Goal: Task Accomplishment & Management: Use online tool/utility

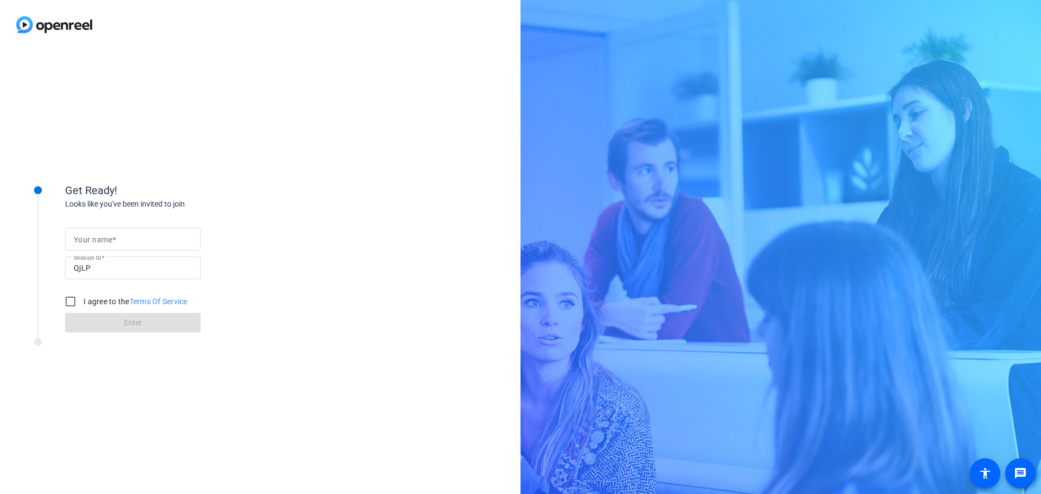
drag, startPoint x: 0, startPoint y: 0, endPoint x: 161, endPoint y: 242, distance: 290.9
click at [161, 242] on input "Your name" at bounding box center [133, 239] width 118 height 13
type input "[PERSON_NAME]"
click at [110, 300] on label "I agree to the Terms Of Service" at bounding box center [134, 301] width 106 height 11
click at [81, 300] on input "I agree to the Terms Of Service" at bounding box center [71, 302] width 22 height 22
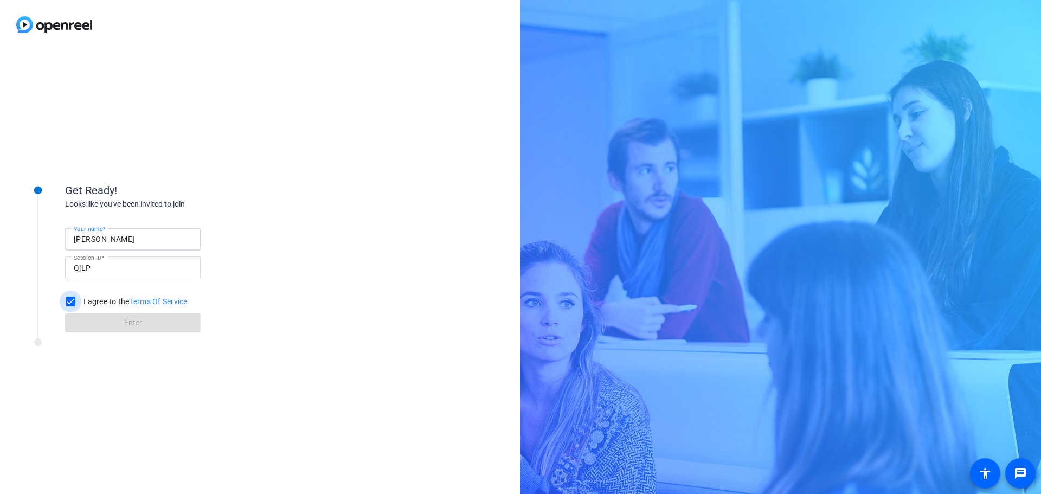
checkbox input "true"
click at [112, 315] on span at bounding box center [133, 322] width 136 height 26
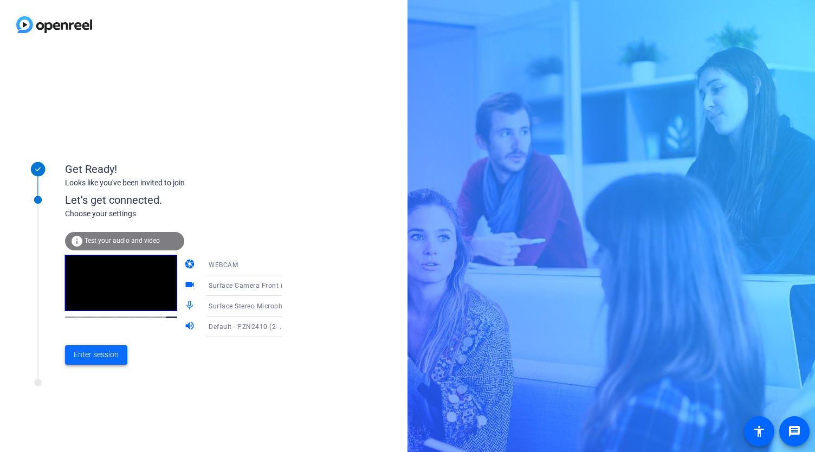
click at [102, 354] on span "Enter session" at bounding box center [96, 354] width 45 height 11
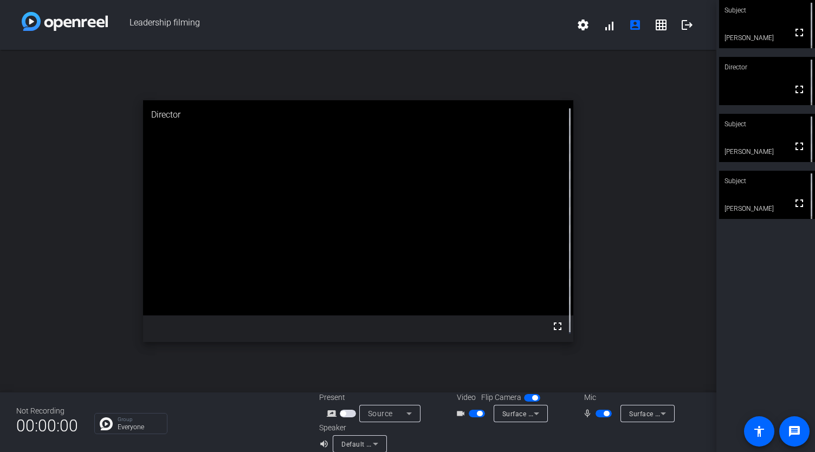
click at [596, 410] on span "button" at bounding box center [604, 414] width 16 height 8
click at [609, 417] on div at bounding box center [605, 414] width 18 height 8
click at [603, 415] on span "button" at bounding box center [604, 414] width 16 height 8
click at [604, 415] on span "button" at bounding box center [606, 413] width 5 height 5
click at [596, 415] on span "button" at bounding box center [598, 413] width 5 height 5
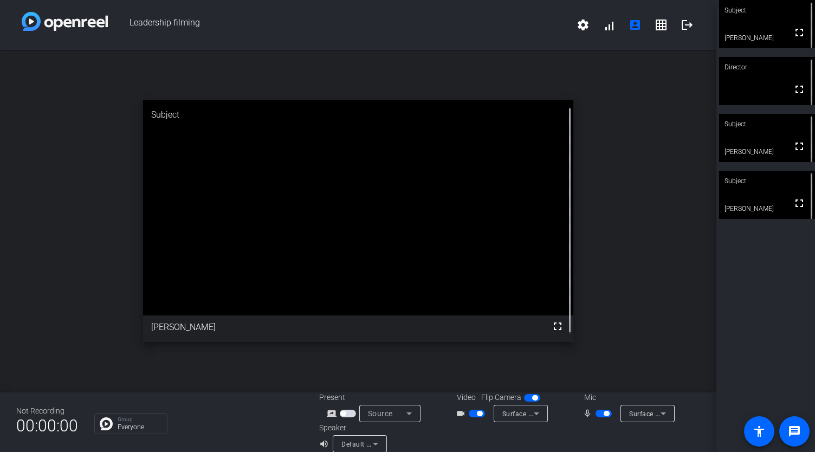
click at [596, 414] on span "button" at bounding box center [604, 414] width 16 height 8
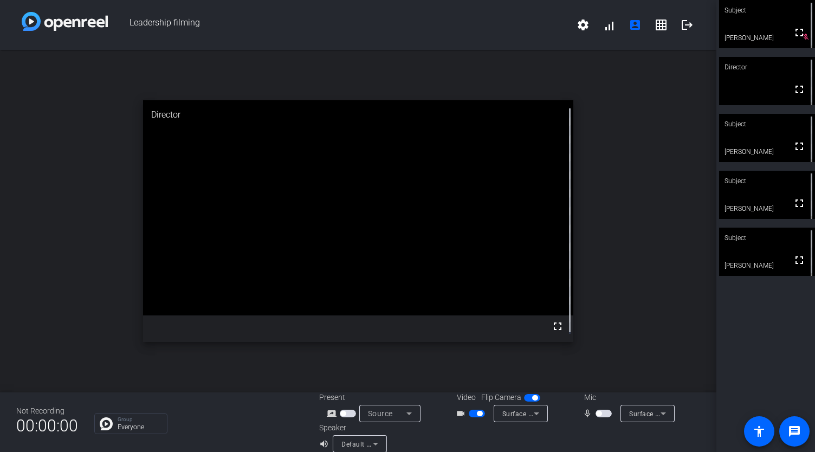
click at [470, 418] on mat-slide-toggle at bounding box center [478, 413] width 18 height 11
click at [470, 415] on span "button" at bounding box center [477, 414] width 16 height 8
drag, startPoint x: 470, startPoint y: 411, endPoint x: 476, endPoint y: 408, distance: 6.3
click at [471, 412] on span "button" at bounding box center [471, 413] width 5 height 5
drag, startPoint x: 794, startPoint y: 262, endPoint x: 795, endPoint y: 327, distance: 65.6
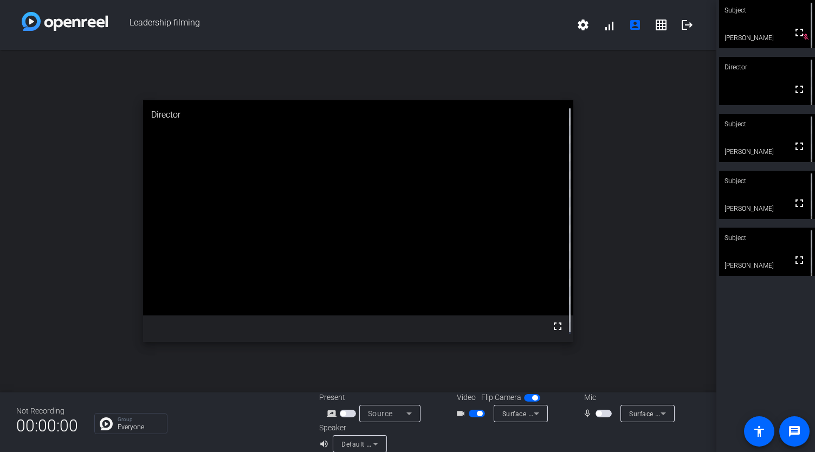
click at [794, 262] on mat-icon "fullscreen" at bounding box center [799, 260] width 13 height 13
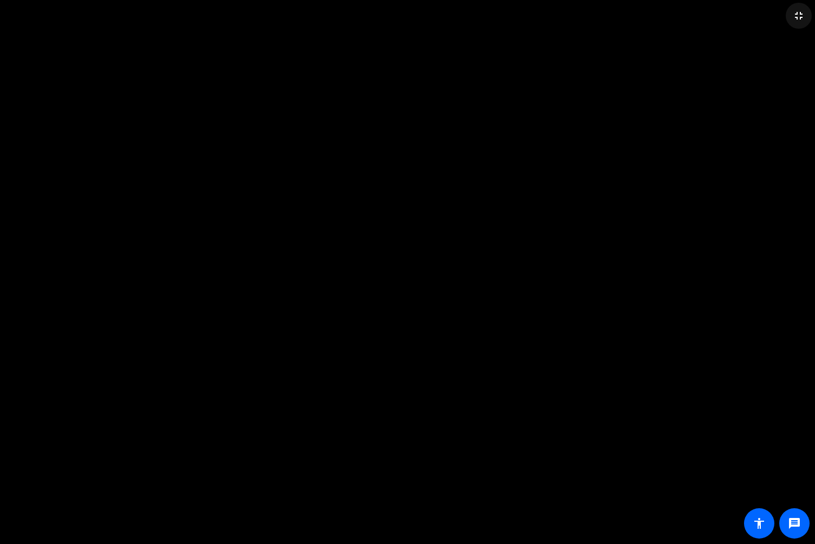
click at [802, 16] on mat-icon "fullscreen_exit" at bounding box center [798, 15] width 13 height 13
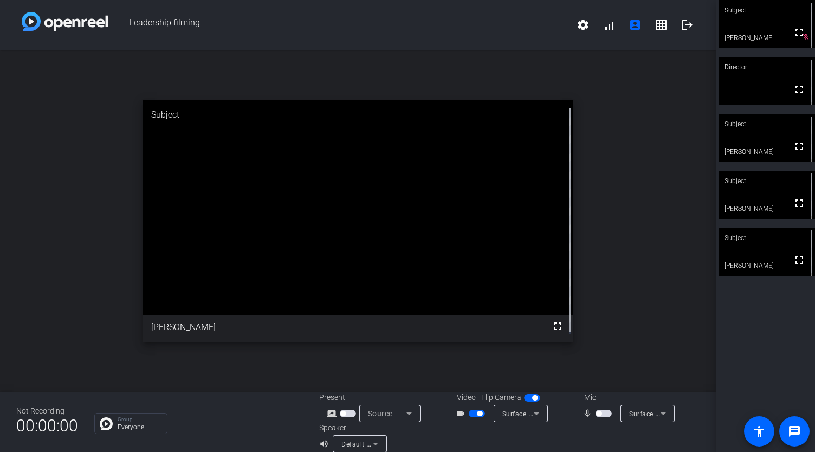
click at [477, 412] on span "button" at bounding box center [479, 413] width 5 height 5
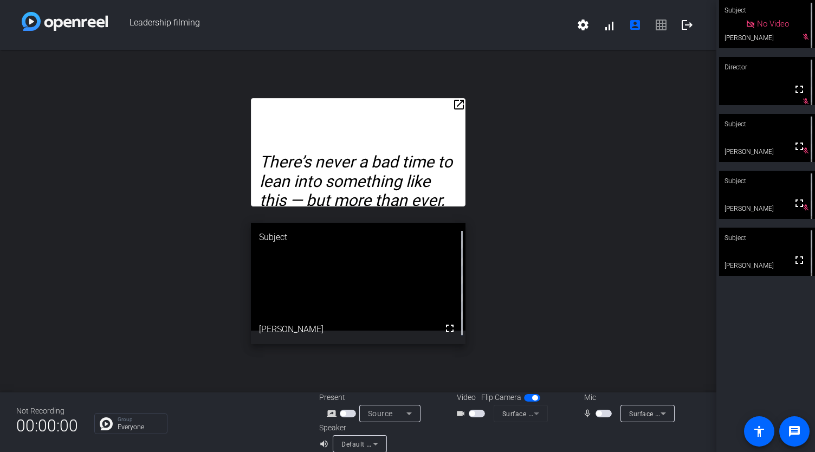
click at [454, 101] on mat-icon "open_in_new" at bounding box center [459, 104] width 13 height 13
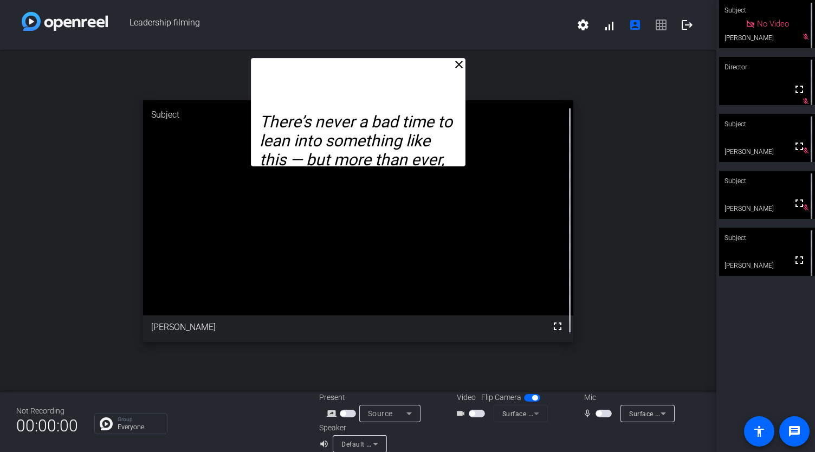
click at [456, 65] on mat-icon "close" at bounding box center [459, 64] width 13 height 13
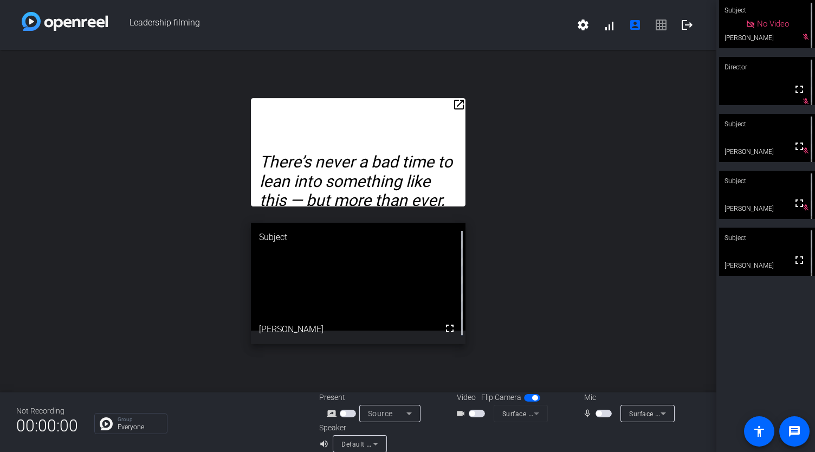
click at [475, 416] on span "button" at bounding box center [477, 414] width 16 height 8
click at [596, 415] on span "button" at bounding box center [598, 413] width 5 height 5
click at [596, 415] on span "button" at bounding box center [604, 414] width 16 height 8
click at [598, 415] on span "button" at bounding box center [604, 414] width 16 height 8
click at [683, 22] on mat-icon "logout" at bounding box center [687, 24] width 13 height 13
